Goal: Obtain resource: Download file/media

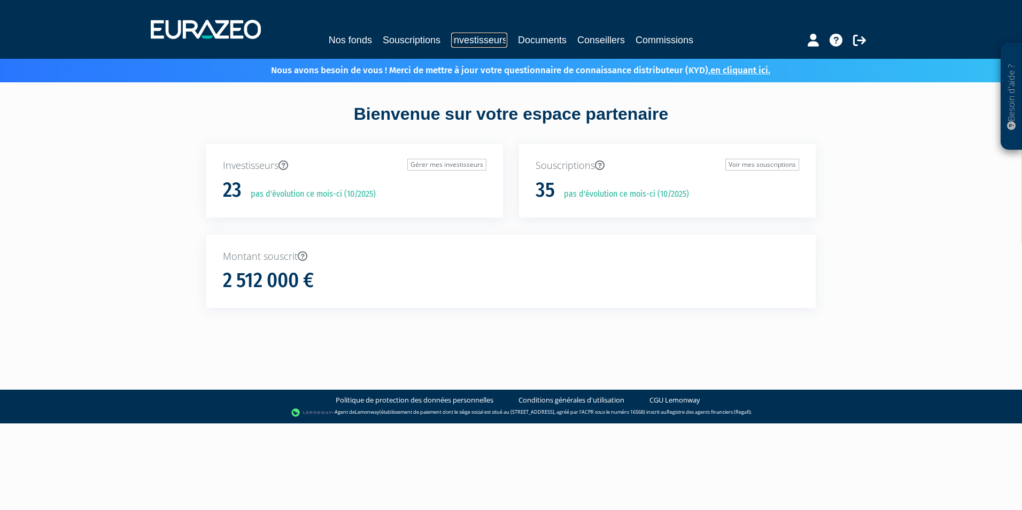
click at [491, 41] on link "Investisseurs" at bounding box center [479, 40] width 56 height 15
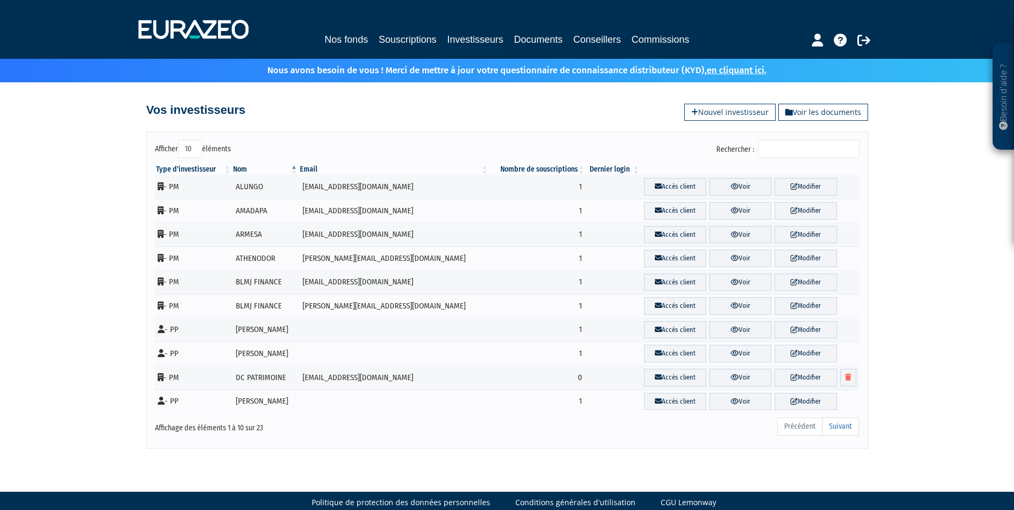
click at [798, 154] on input "Rechercher :" at bounding box center [809, 149] width 102 height 18
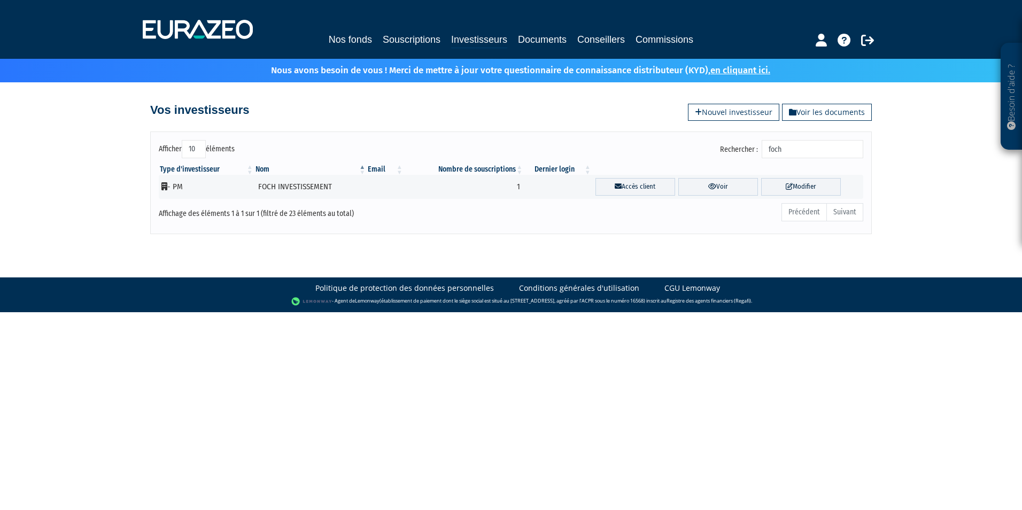
type input "foch"
click at [428, 174] on th "Nombre de souscriptions" at bounding box center [464, 169] width 120 height 11
click at [363, 187] on td "FOCH INVESTISSEMENT" at bounding box center [311, 187] width 113 height 24
click at [303, 185] on td "FOCH INVESTISSEMENT" at bounding box center [311, 187] width 113 height 24
click at [686, 190] on link "Voir" at bounding box center [719, 187] width 80 height 18
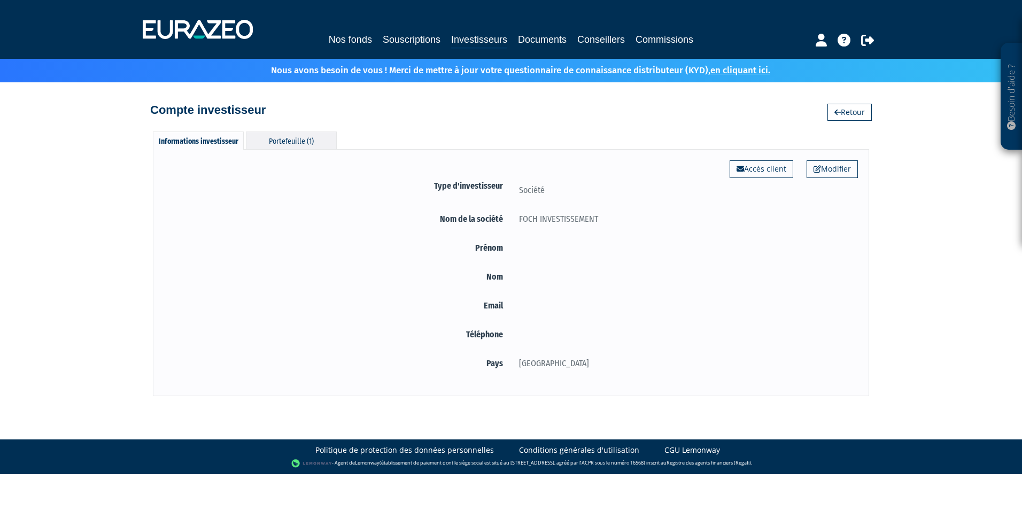
click at [299, 137] on div "Portefeuille (1)" at bounding box center [291, 141] width 91 height 18
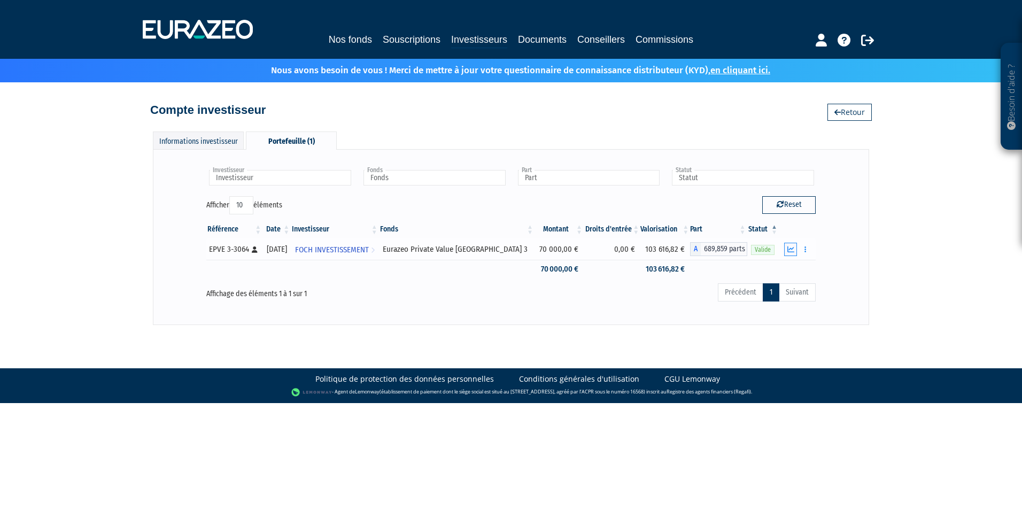
click at [797, 246] on button "button" at bounding box center [790, 249] width 13 height 13
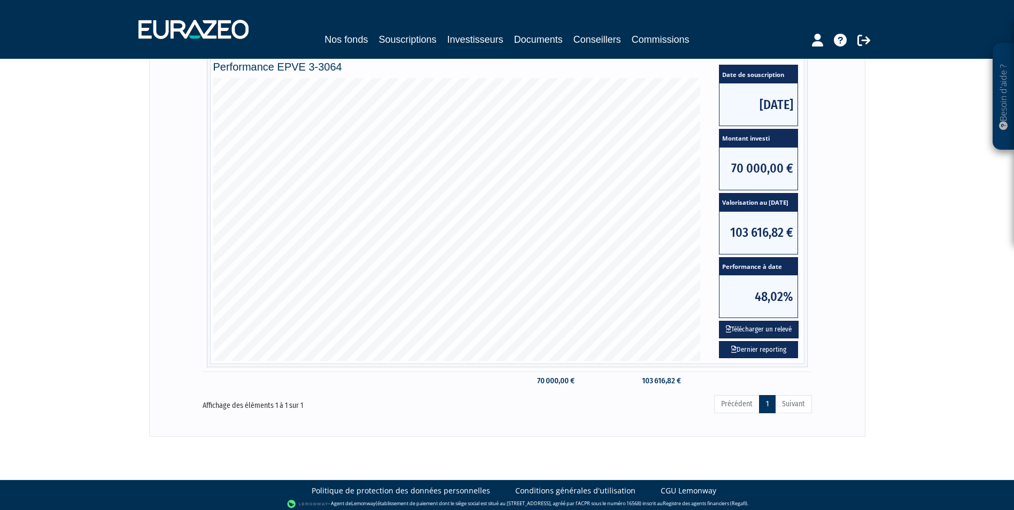
scroll to position [225, 0]
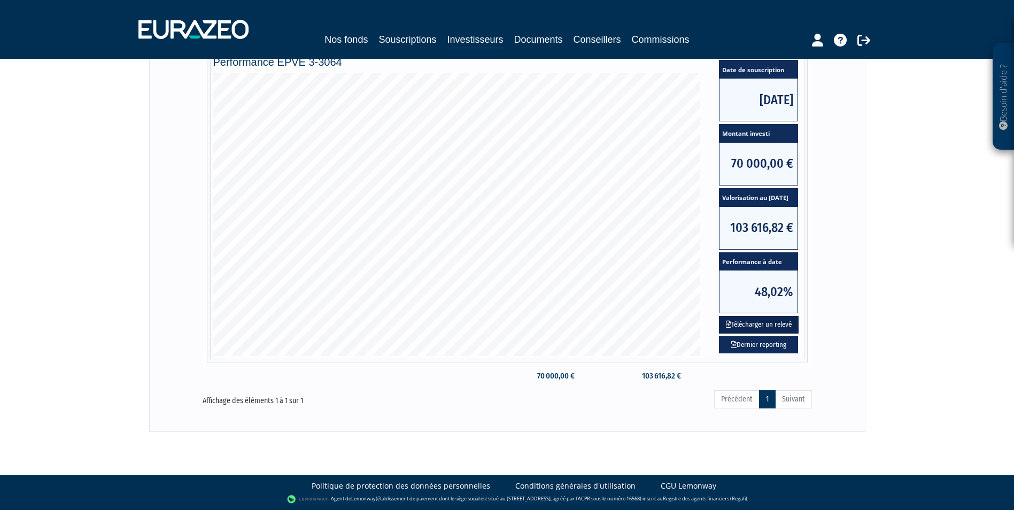
click at [765, 325] on button "Télécharger un relevé" at bounding box center [759, 325] width 80 height 18
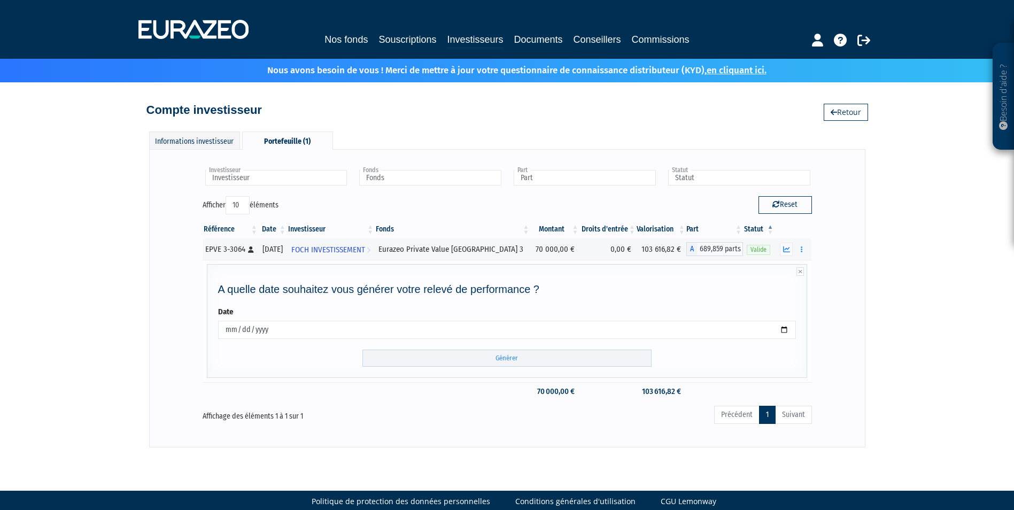
click at [778, 328] on input "2025-10-08" at bounding box center [507, 330] width 579 height 18
click at [785, 328] on input "2025-10-08" at bounding box center [507, 330] width 579 height 18
type input "2025-09-30"
click at [474, 363] on input "Générer" at bounding box center [507, 359] width 289 height 18
click at [786, 247] on icon "button" at bounding box center [786, 249] width 7 height 7
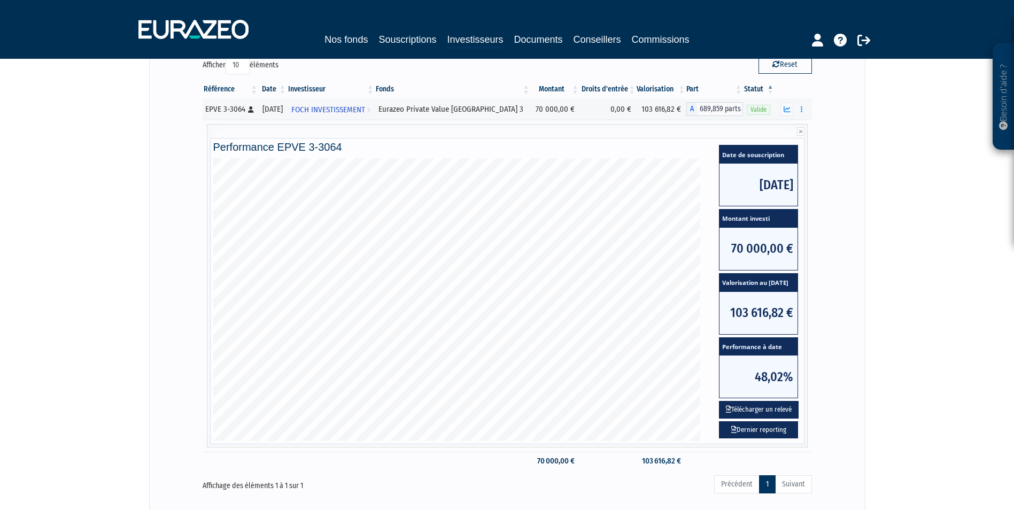
scroll to position [225, 0]
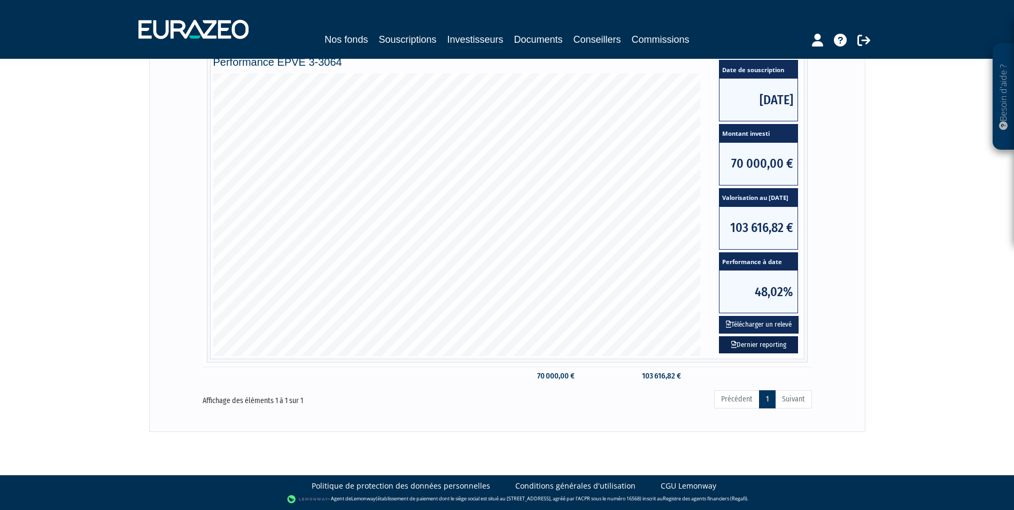
click at [767, 341] on link "Dernier reporting" at bounding box center [758, 345] width 79 height 18
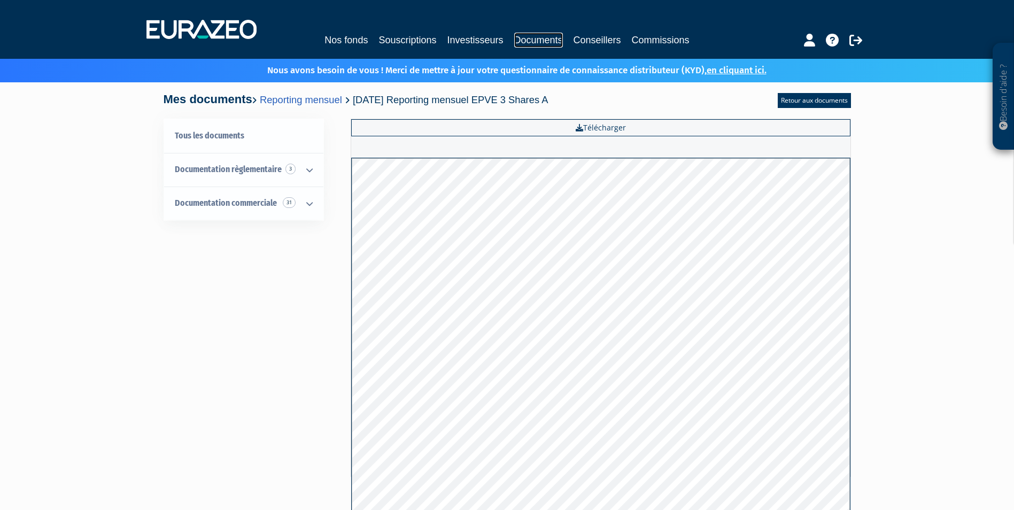
click at [537, 37] on link "Documents" at bounding box center [538, 40] width 49 height 15
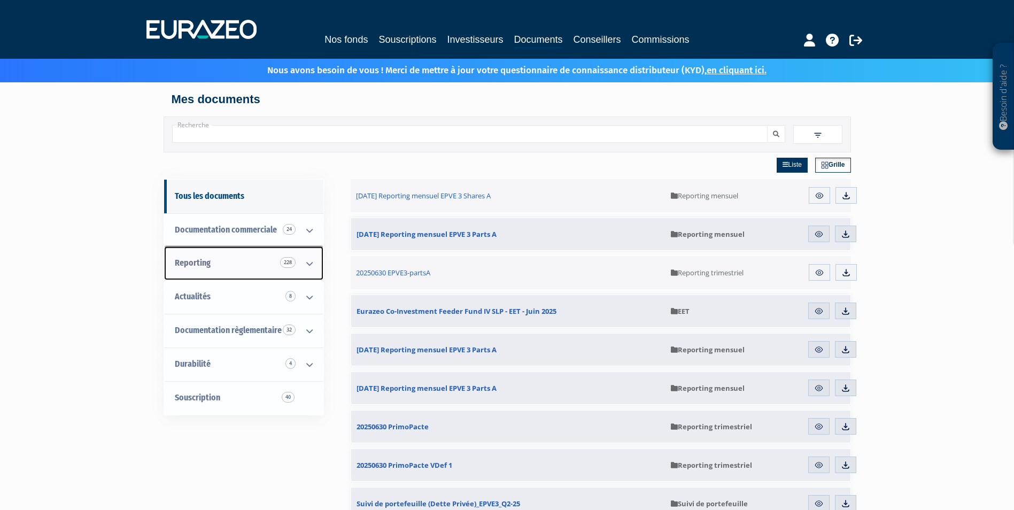
click at [306, 268] on icon at bounding box center [310, 263] width 28 height 33
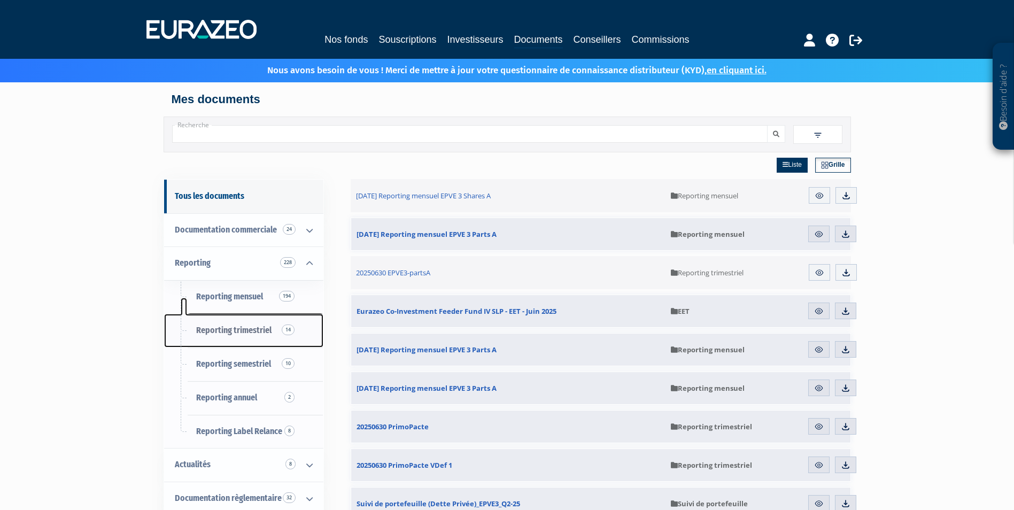
click at [232, 336] on link "Reporting trimestriel 14" at bounding box center [243, 331] width 159 height 34
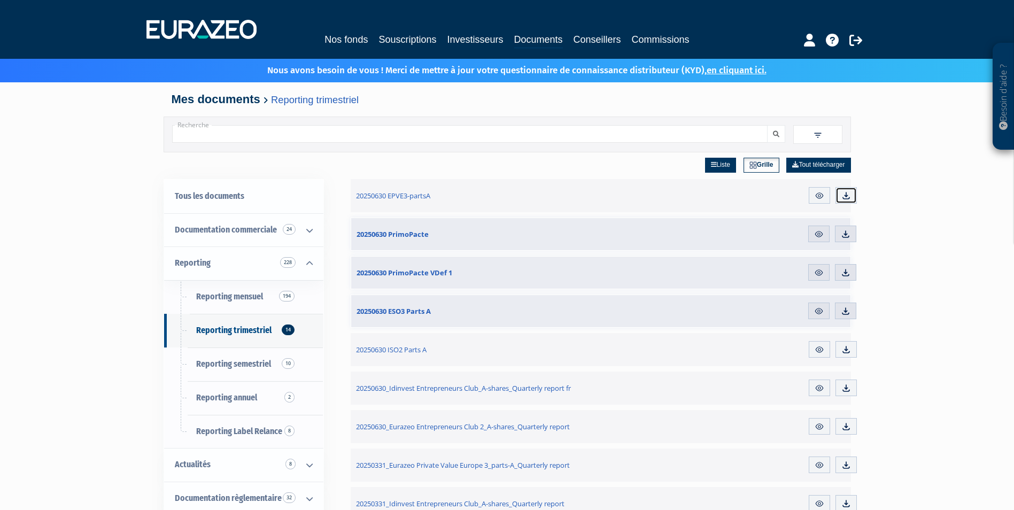
click at [847, 195] on img at bounding box center [847, 196] width 10 height 10
